Goal: Book appointment/travel/reservation

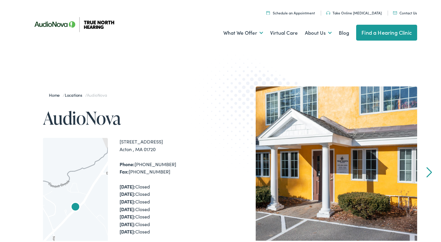
click at [384, 29] on link "Find a Hearing Clinic" at bounding box center [386, 32] width 61 height 16
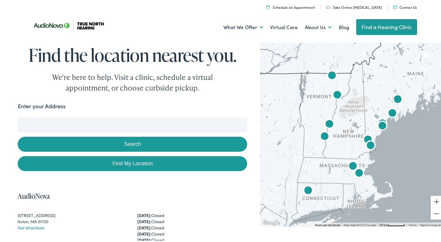
click at [355, 171] on img "AudioNova" at bounding box center [359, 173] width 14 height 14
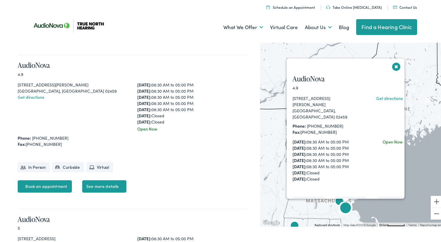
scroll to position [748, 0]
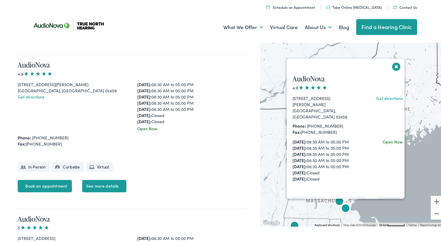
click at [393, 67] on button "Close" at bounding box center [396, 65] width 10 height 10
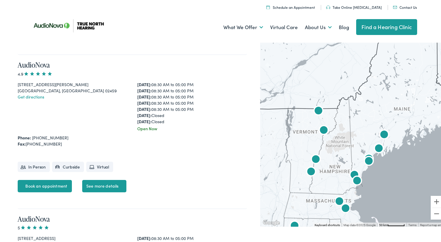
click at [334, 199] on img "AudioNova" at bounding box center [339, 201] width 14 height 14
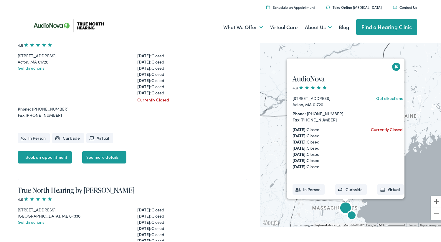
scroll to position [132, 0]
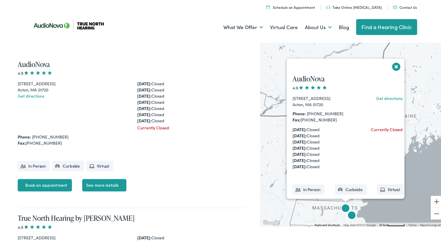
click at [393, 68] on div "AudioNova 4.9 525 Main Street Acton, MA 01720 Get directions Phone: 978-264-430…" at bounding box center [348, 146] width 123 height 157
click at [393, 63] on button "Close" at bounding box center [396, 65] width 10 height 10
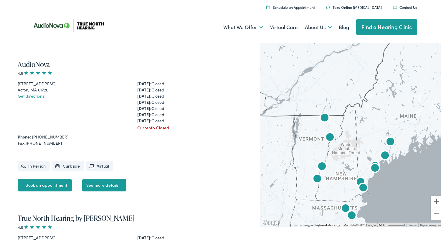
click at [350, 215] on img "AudioNova" at bounding box center [352, 215] width 14 height 14
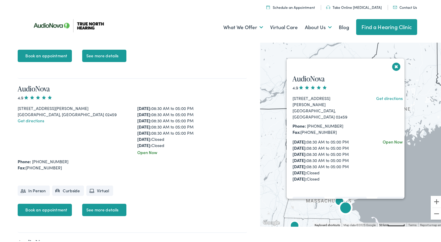
scroll to position [748, 0]
